Goal: Navigation & Orientation: Find specific page/section

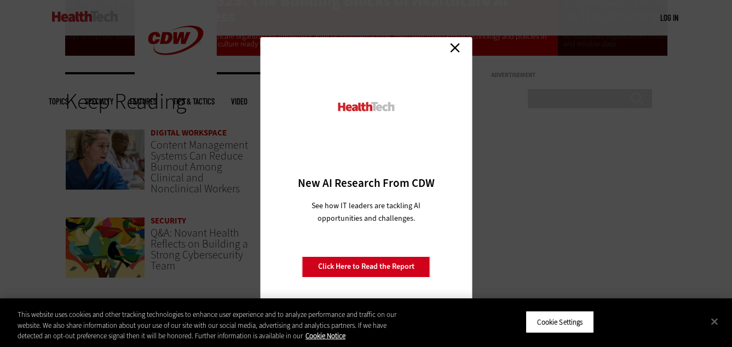
scroll to position [2302, 0]
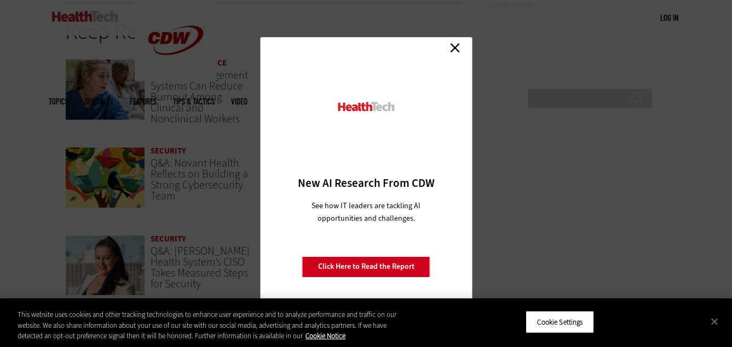
click at [457, 50] on link "Close" at bounding box center [455, 48] width 16 height 16
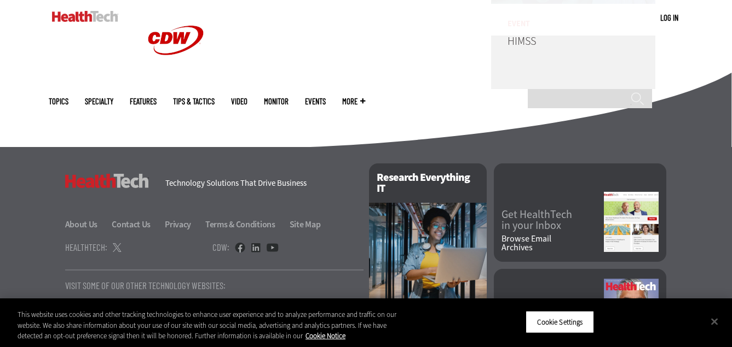
scroll to position [2831, 0]
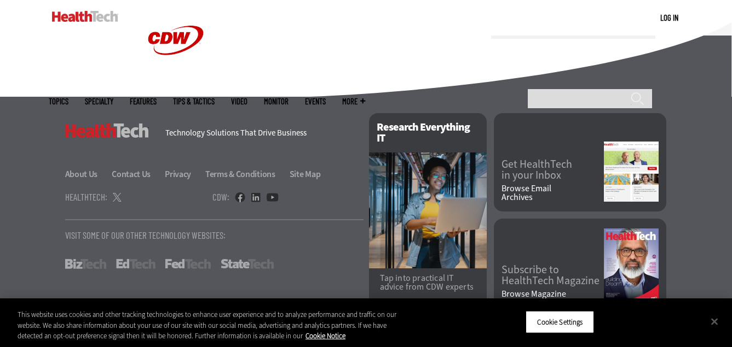
click at [92, 169] on link "About Us" at bounding box center [87, 174] width 45 height 11
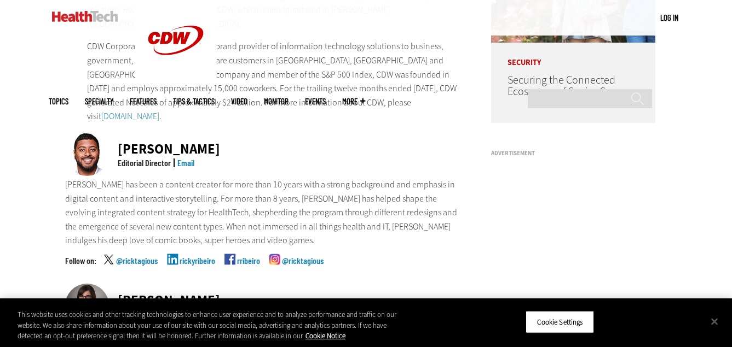
scroll to position [253, 0]
